Goal: Navigation & Orientation: Find specific page/section

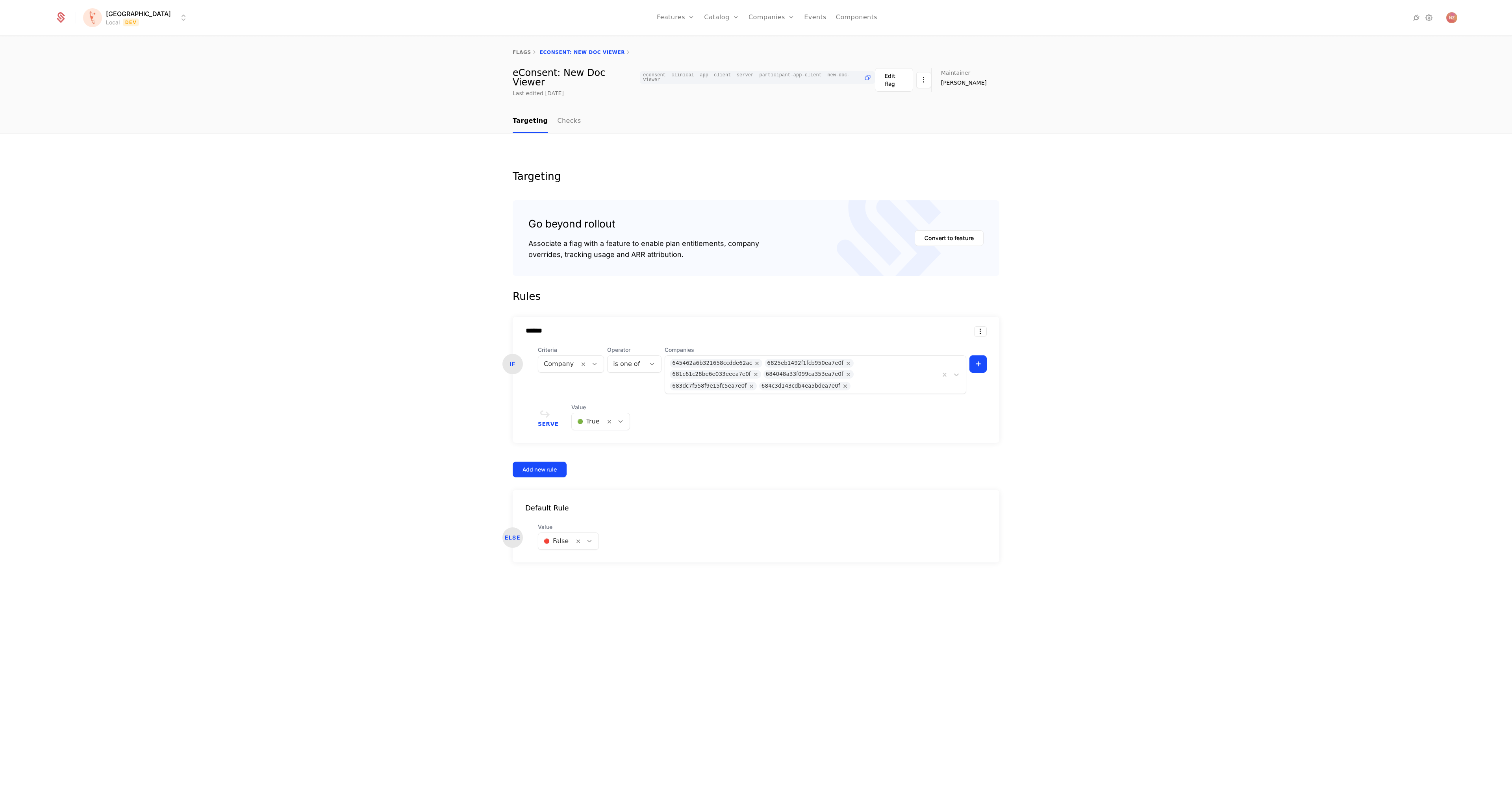
click at [141, 18] on html "[PERSON_NAME] Local Dev Features Features Flags Catalog Plans Add Ons Credits C…" at bounding box center [756, 403] width 1512 height 806
click at [129, 40] on div "QA Dev" at bounding box center [152, 40] width 133 height 16
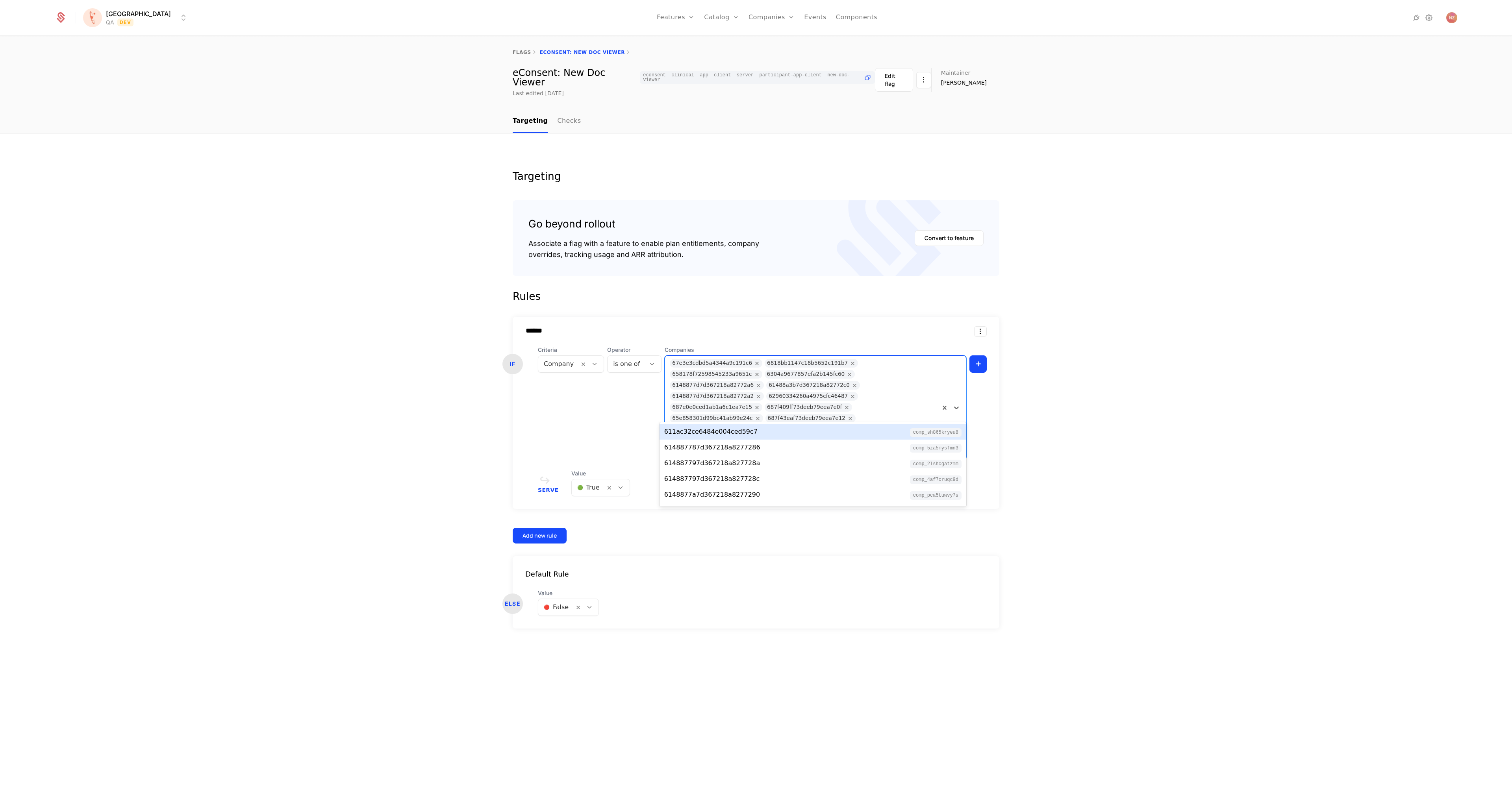
click at [869, 445] on div at bounding box center [851, 451] width 168 height 11
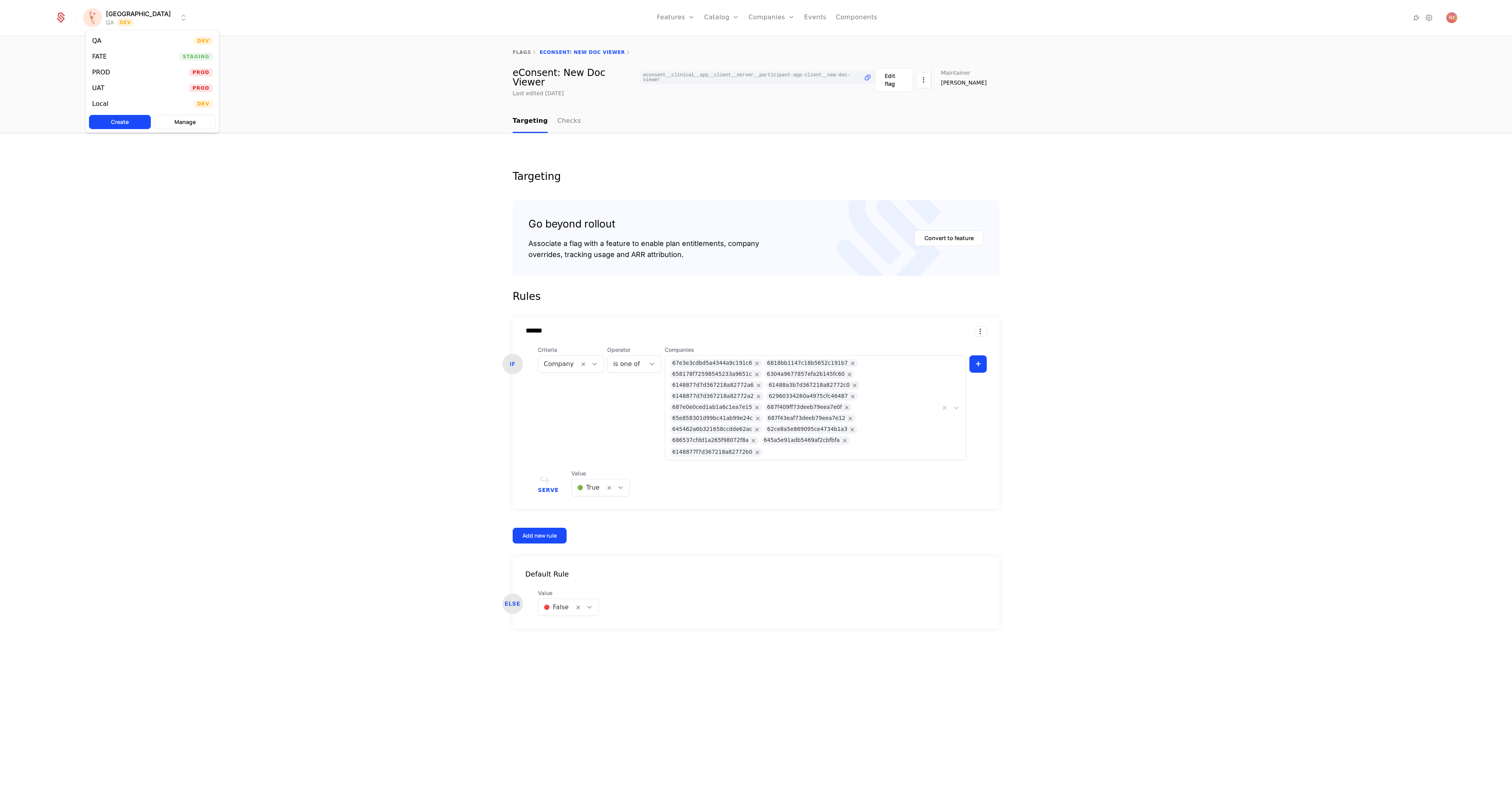
click at [107, 25] on html "[PERSON_NAME] QA Dev Features Features Flags Catalog Plans Add Ons Credits Conf…" at bounding box center [756, 403] width 1512 height 806
click at [123, 103] on div "Local Dev" at bounding box center [152, 104] width 133 height 16
